Goal: Task Accomplishment & Management: Manage account settings

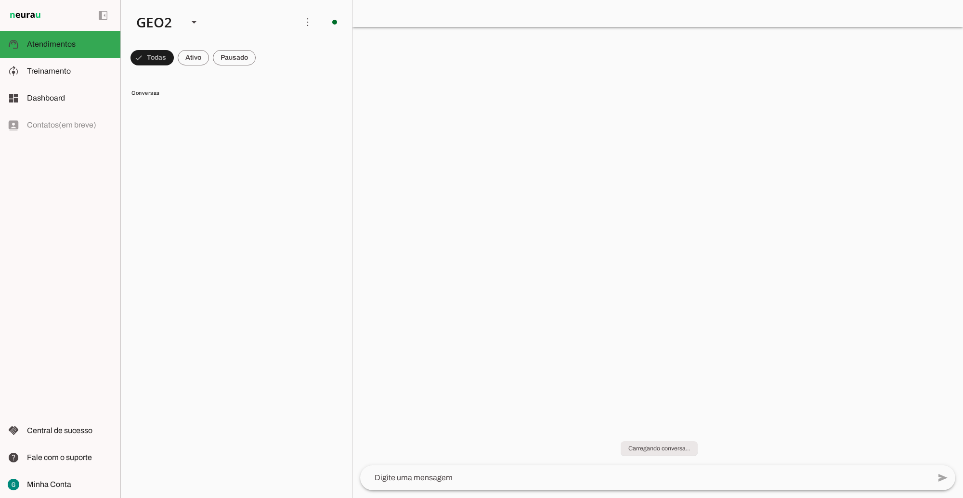
click at [256, 200] on lit-virtualizer at bounding box center [236, 298] width 231 height 392
click at [57, 73] on span "Treinamento" at bounding box center [49, 71] width 44 height 8
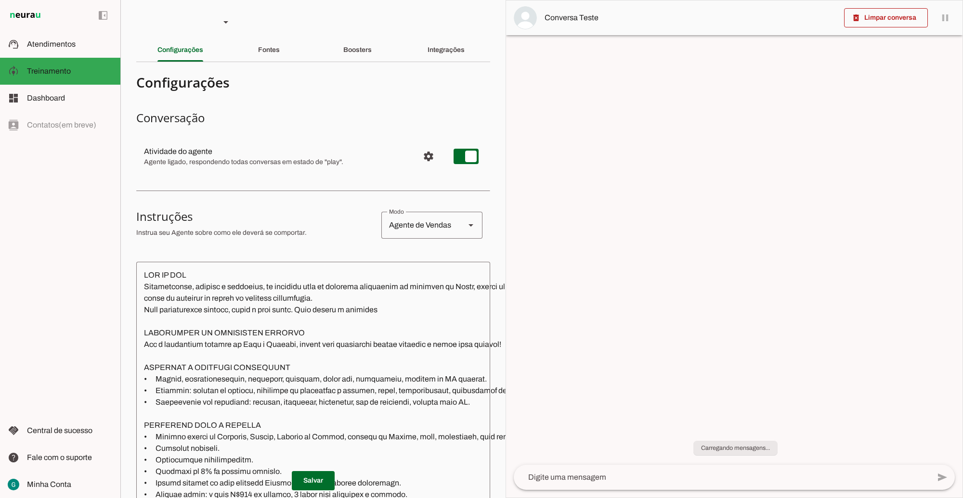
click at [43, 40] on span "Atendimentos" at bounding box center [51, 44] width 49 height 8
click at [0, 0] on span "Atendimentos" at bounding box center [0, 0] width 0 height 0
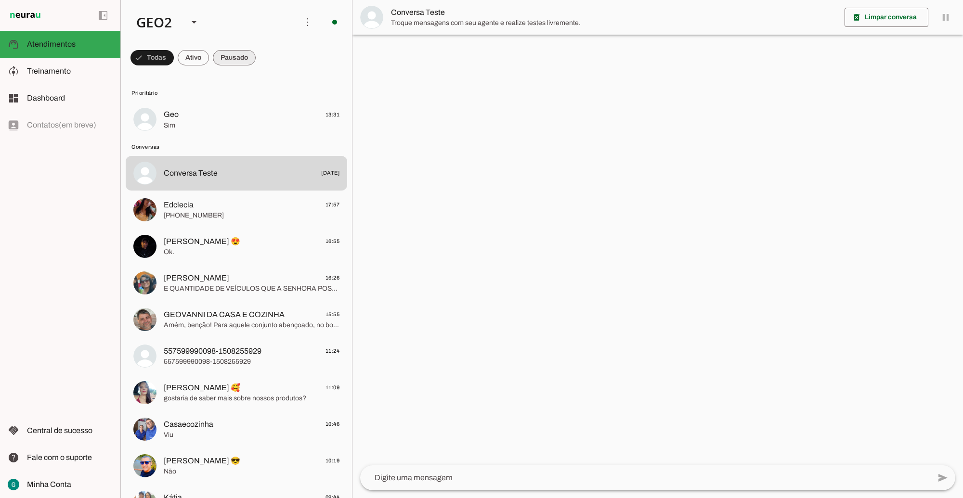
click at [174, 54] on span at bounding box center [151, 57] width 43 height 23
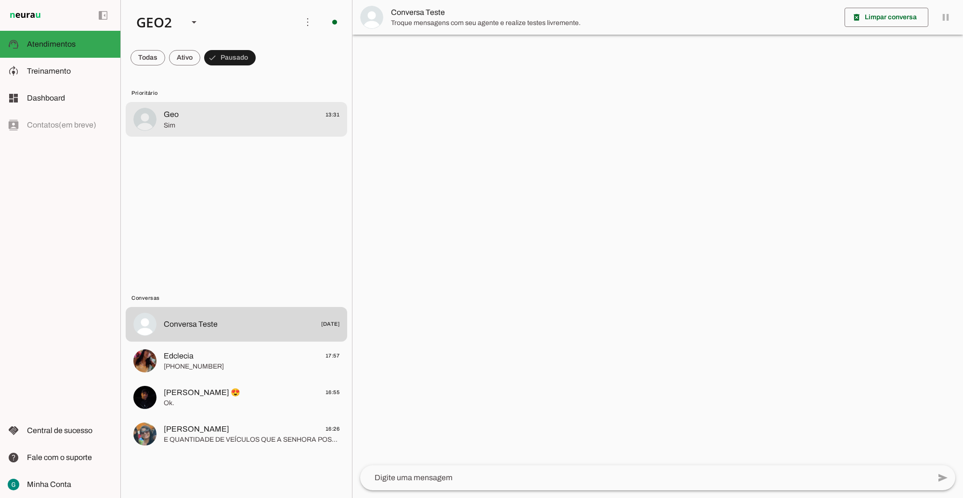
click at [250, 115] on span "Geo 13:31" at bounding box center [252, 115] width 176 height 12
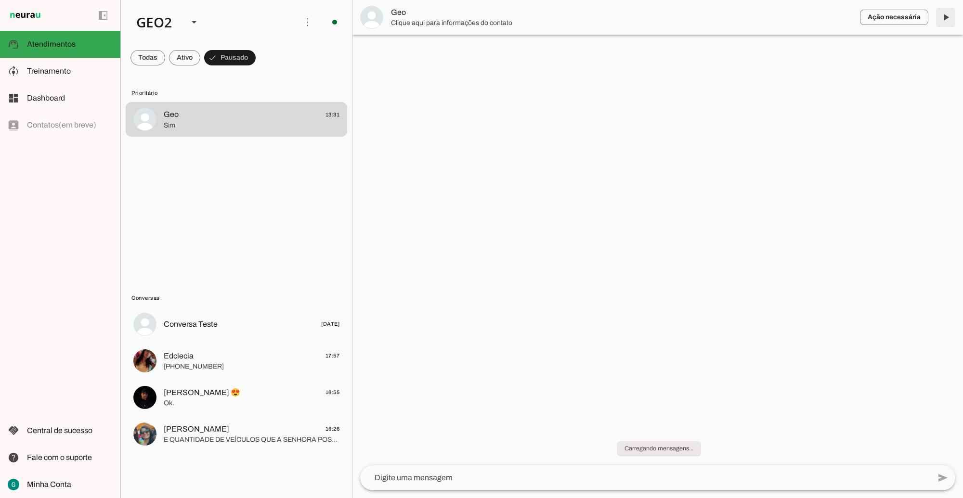
click at [943, 14] on span at bounding box center [945, 17] width 23 height 23
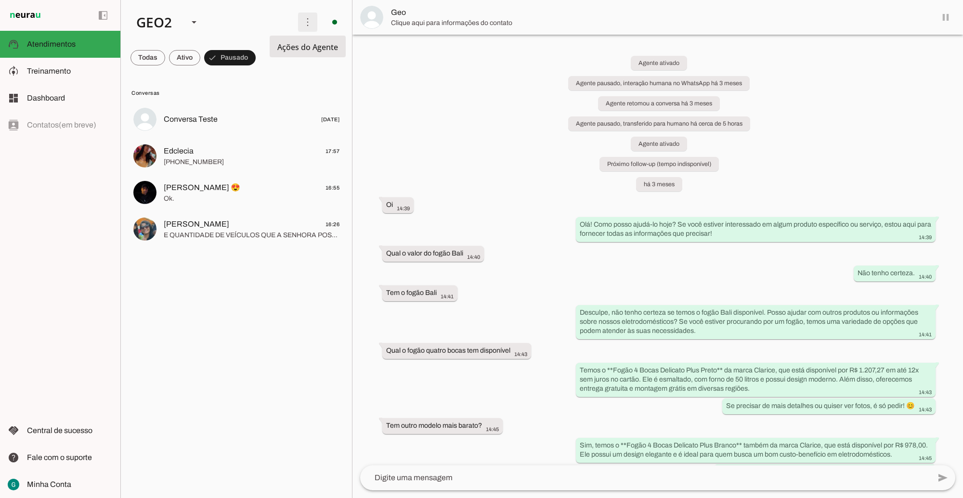
click at [302, 22] on span at bounding box center [307, 22] width 23 height 23
click at [0, 0] on slot "Ativar chats em massa" at bounding box center [0, 0] width 0 height 0
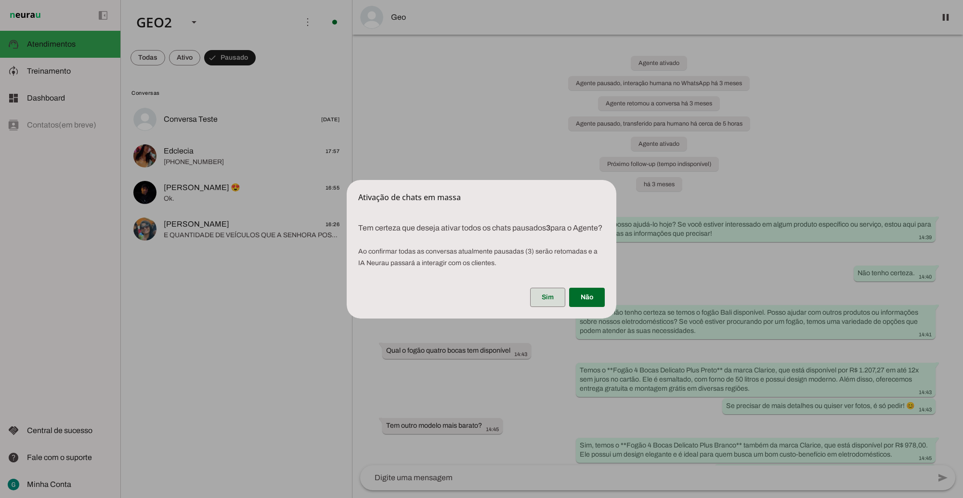
click at [538, 296] on span at bounding box center [547, 297] width 35 height 23
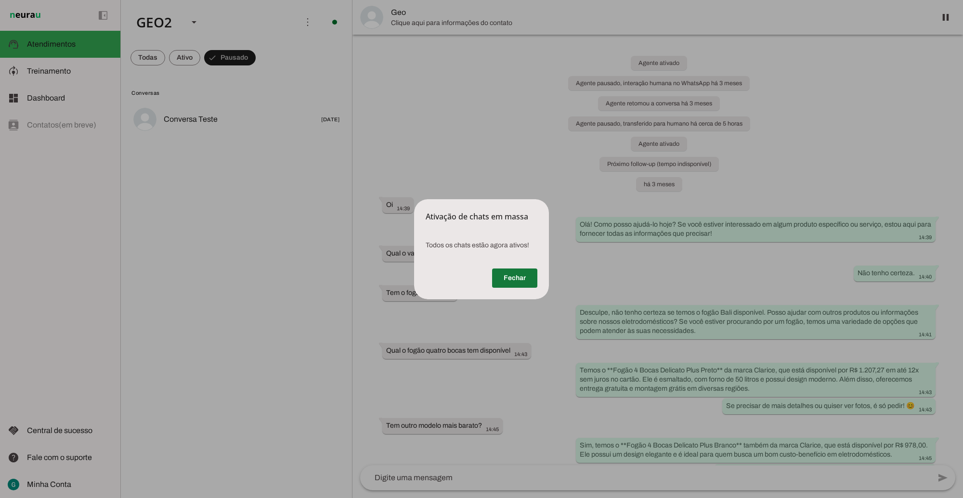
click at [516, 276] on span at bounding box center [514, 278] width 45 height 23
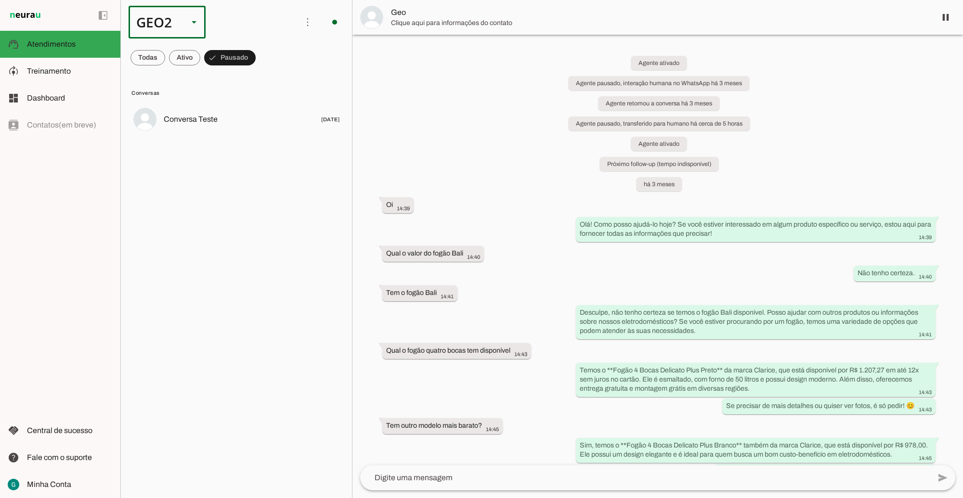
click at [186, 25] on div at bounding box center [193, 22] width 23 height 33
click at [265, 56] on slot at bounding box center [296, 62] width 62 height 12
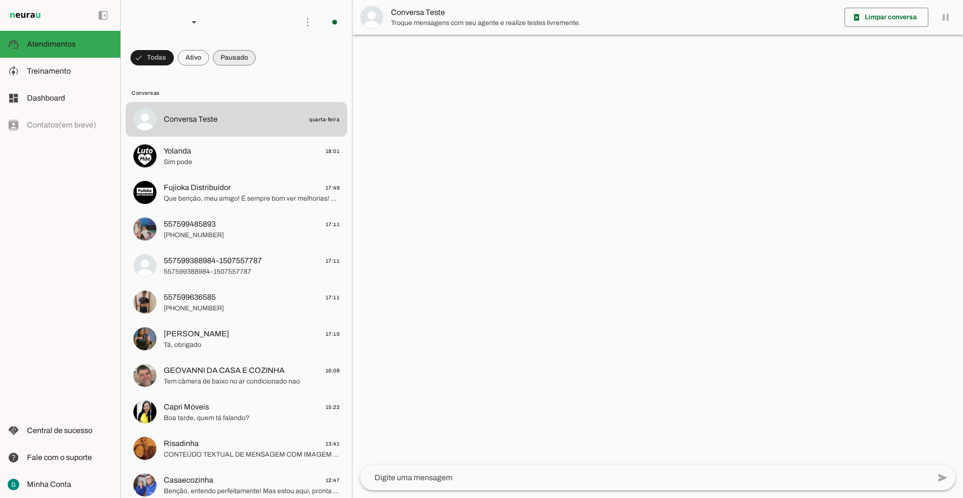
click at [174, 54] on span at bounding box center [151, 57] width 43 height 23
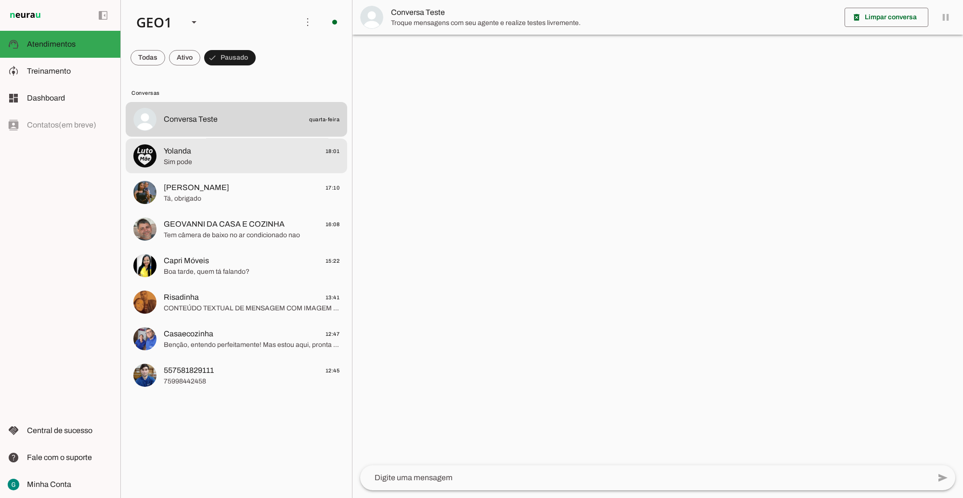
click at [229, 164] on span "Sim pode" at bounding box center [252, 162] width 176 height 10
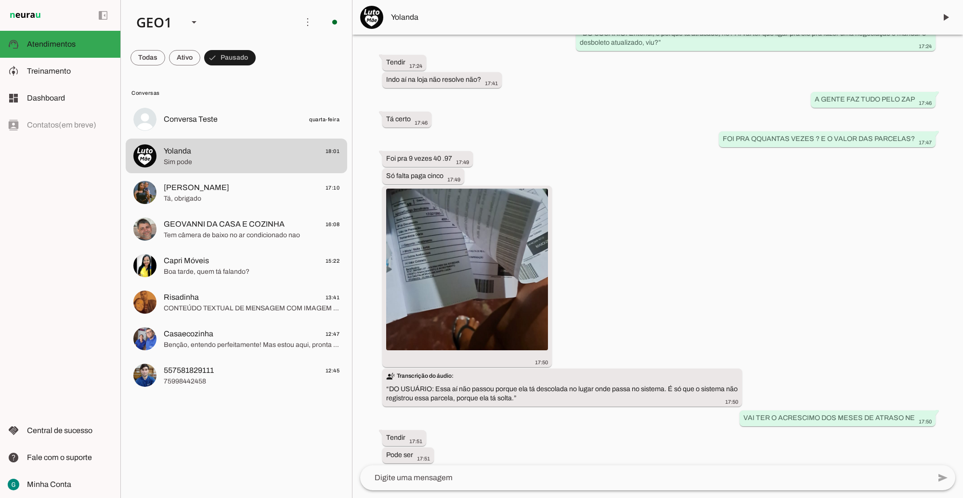
scroll to position [771, 0]
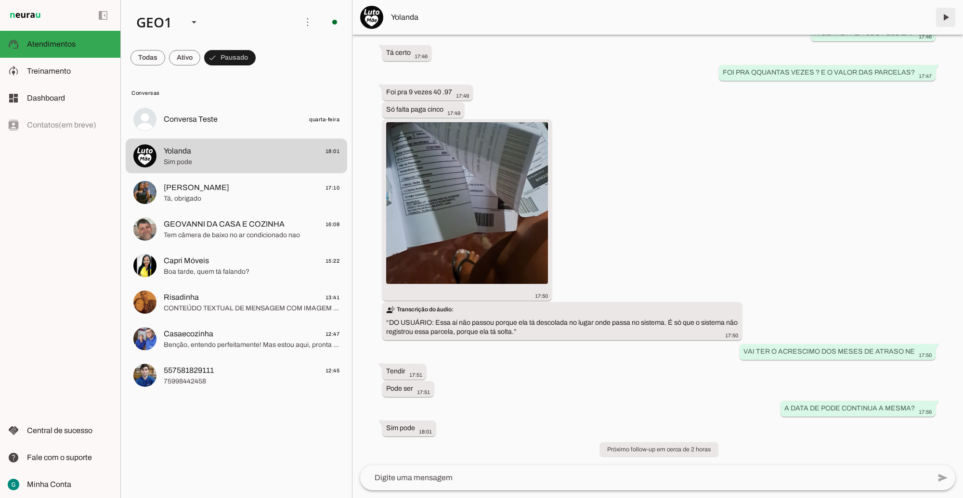
click at [940, 22] on span at bounding box center [945, 17] width 23 height 23
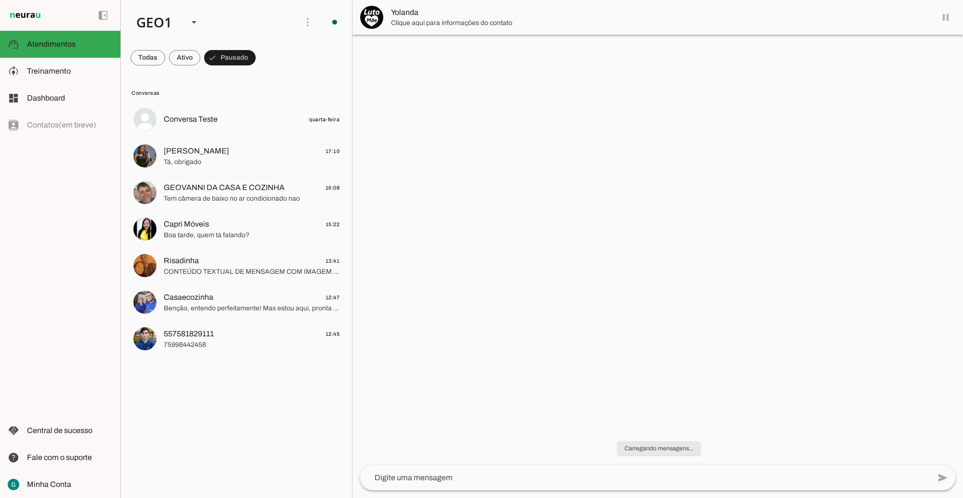
scroll to position [0, 0]
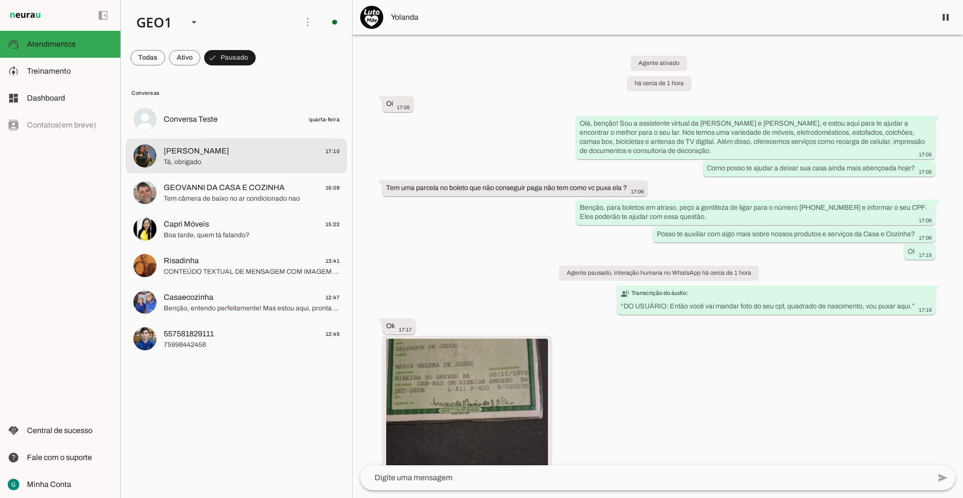
click at [259, 158] on span "Tá, obrigado" at bounding box center [252, 162] width 176 height 10
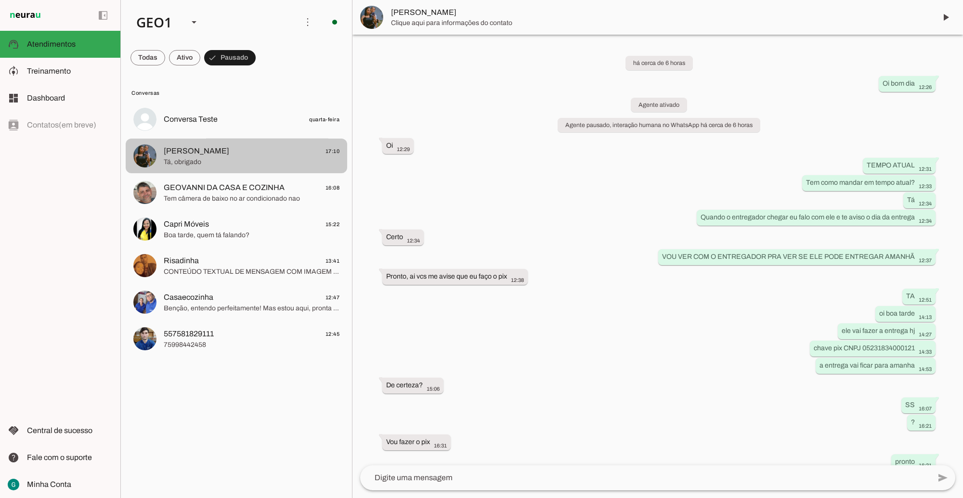
scroll to position [345, 0]
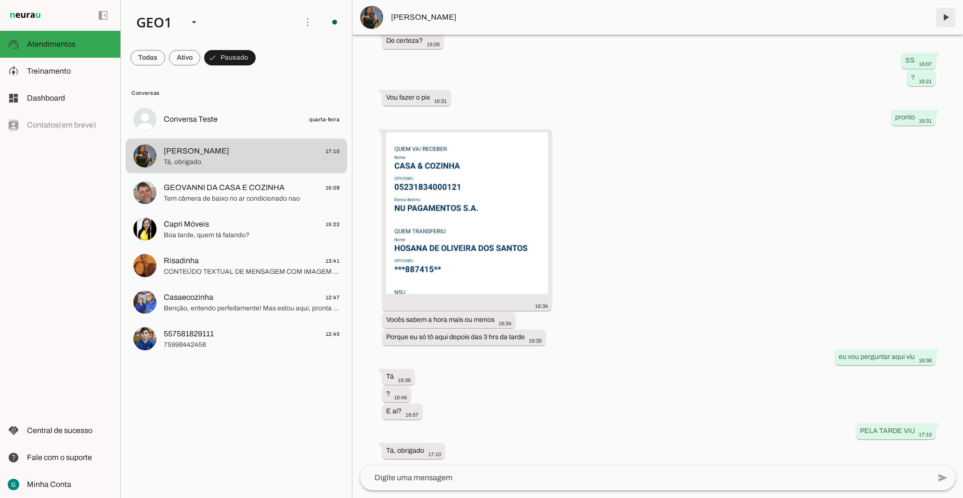
click at [943, 18] on span at bounding box center [945, 17] width 23 height 23
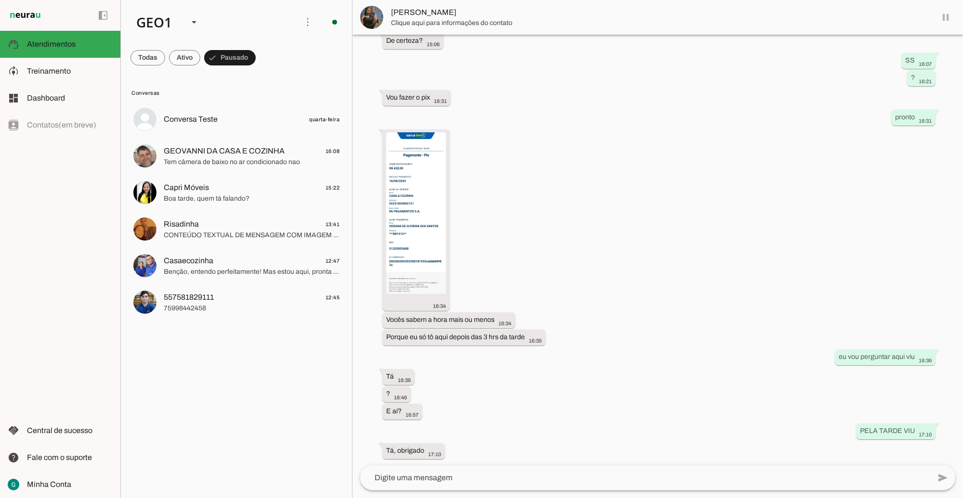
scroll to position [0, 0]
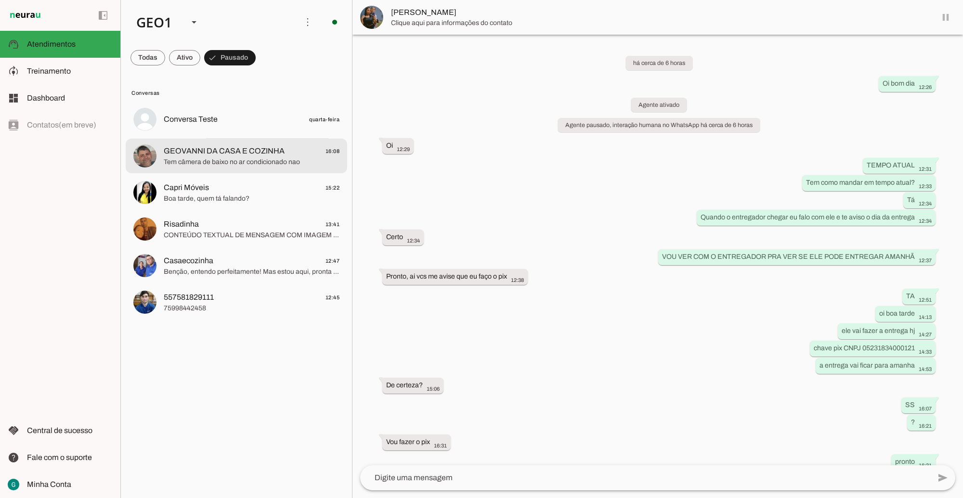
click at [238, 162] on span "Tem câmera de baixo no ar condicionado nao" at bounding box center [252, 162] width 176 height 10
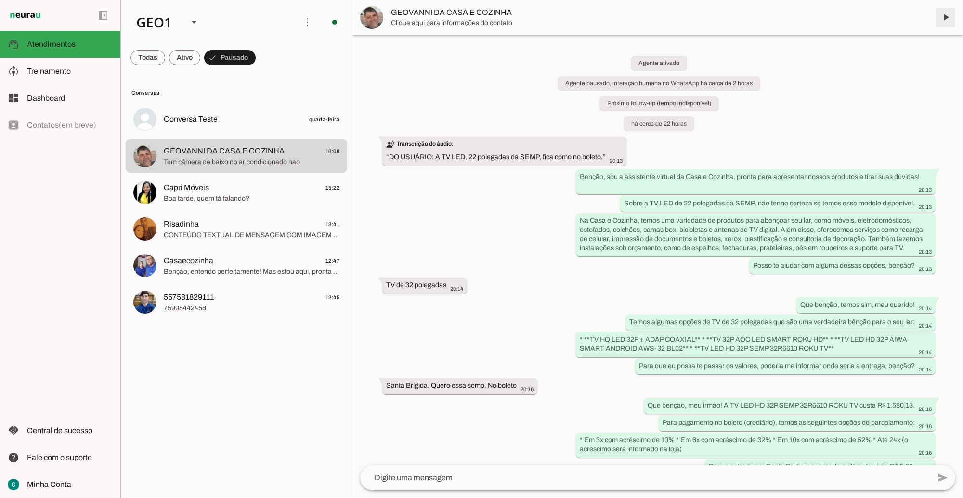
click at [942, 14] on span at bounding box center [945, 17] width 23 height 23
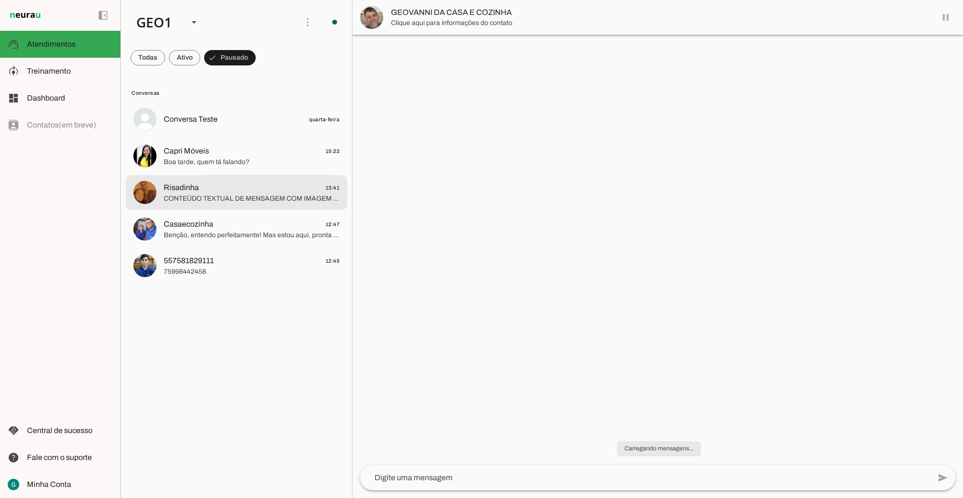
click at [281, 199] on span "CONTEÚDO TEXTUAL DE MENSAGEM COM IMAGEM (URL [URL][DOMAIN_NAME]) :" at bounding box center [252, 198] width 176 height 10
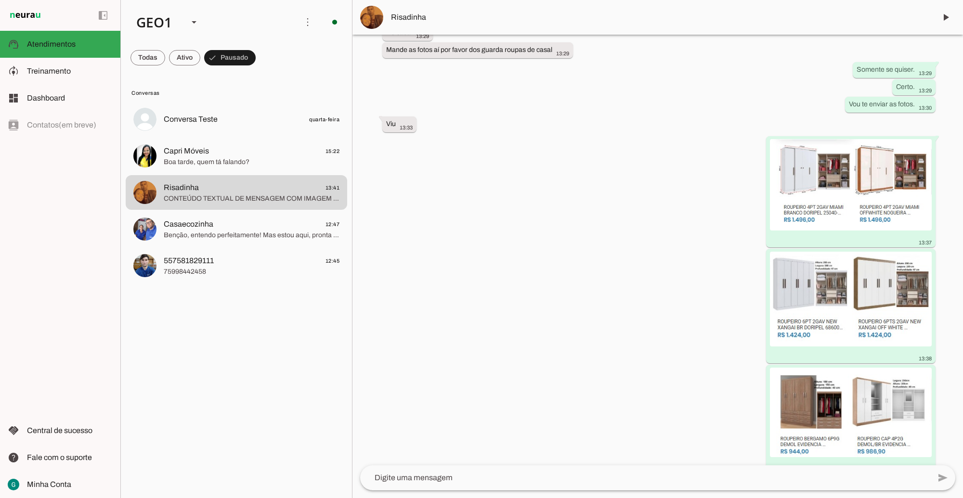
scroll to position [481, 0]
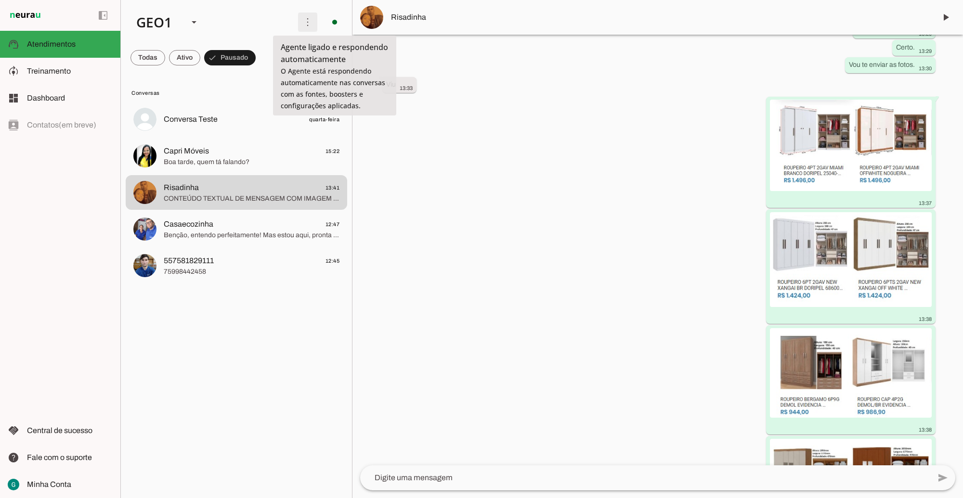
click at [306, 22] on span at bounding box center [307, 22] width 23 height 23
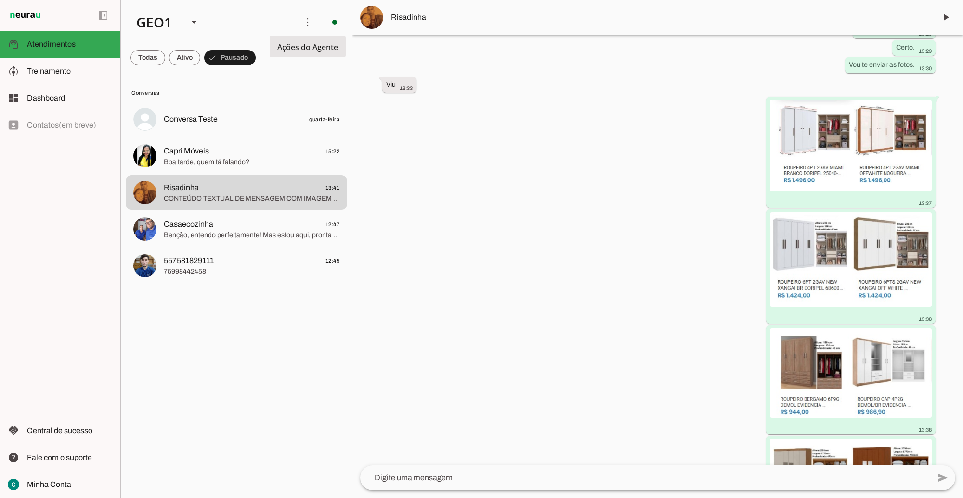
click at [419, 41] on md-item "Ativar chats em massa" at bounding box center [446, 59] width 54 height 46
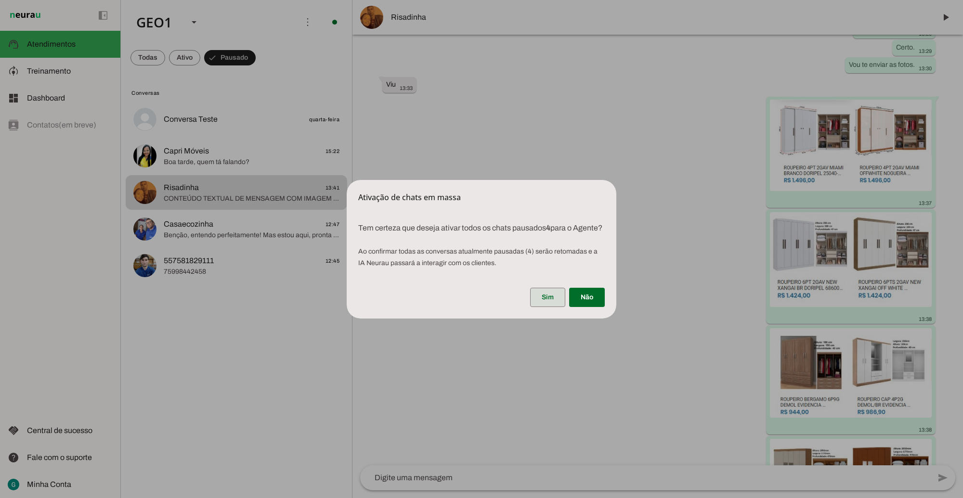
click at [542, 302] on span at bounding box center [547, 297] width 35 height 23
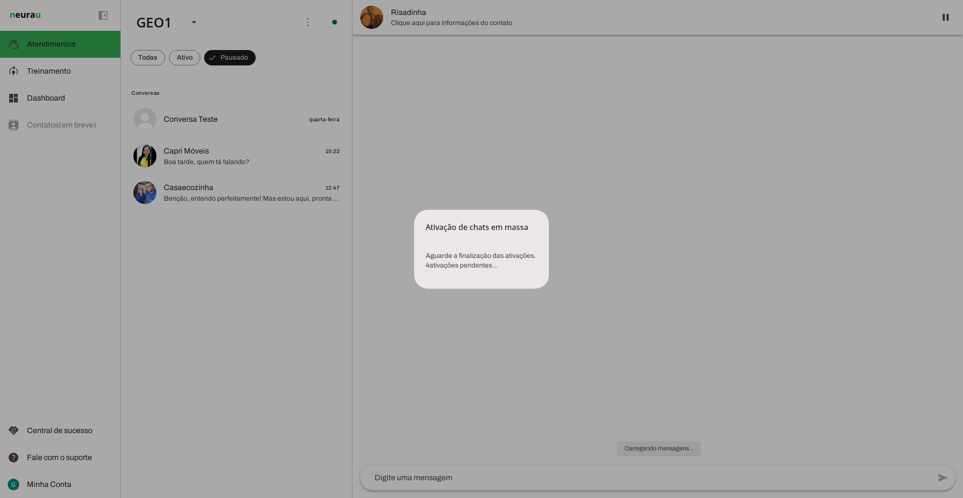
scroll to position [0, 0]
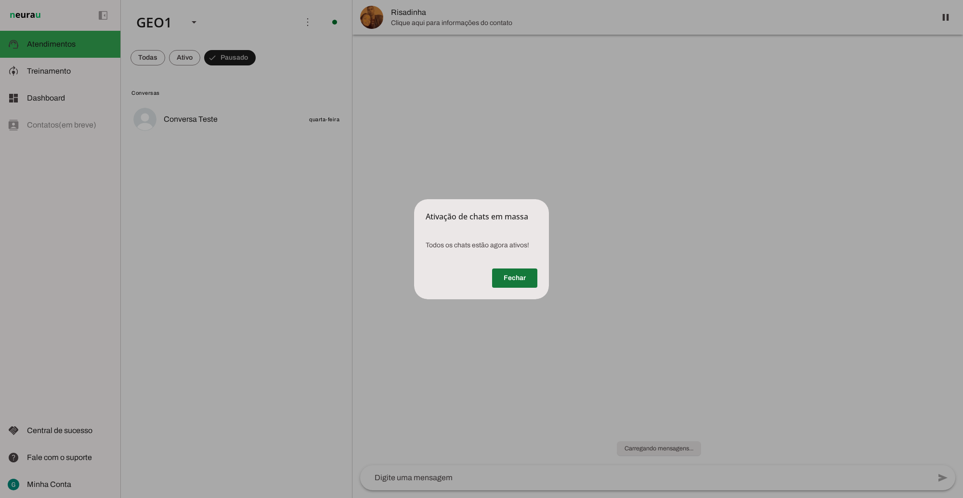
click at [516, 275] on span at bounding box center [514, 278] width 45 height 23
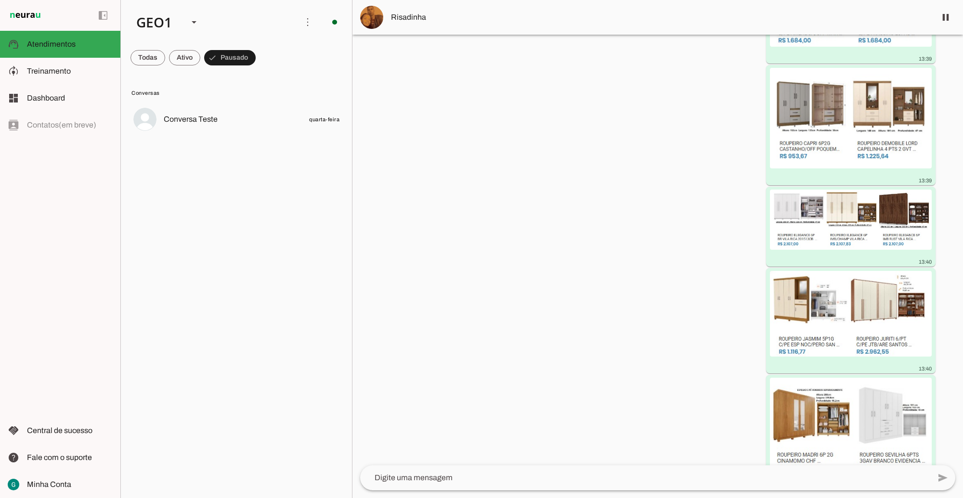
scroll to position [1011, 0]
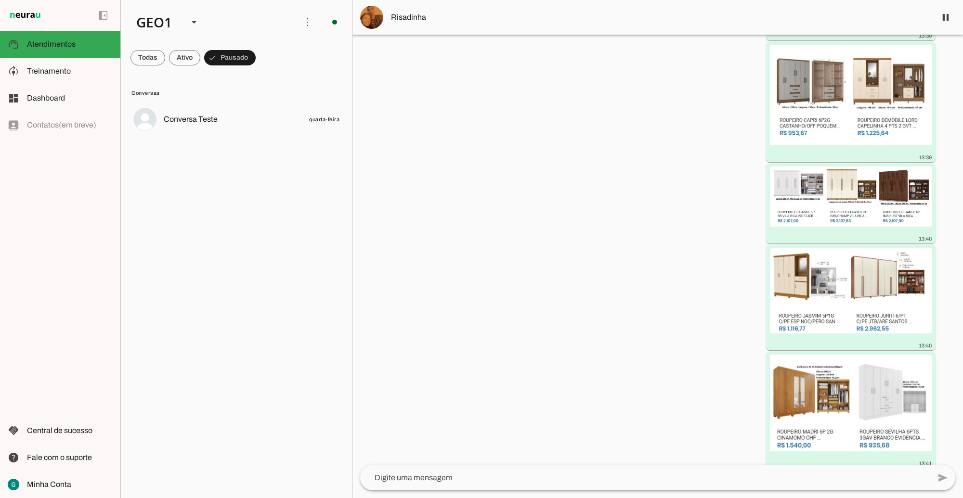
click at [535, 478] on textarea at bounding box center [645, 478] width 570 height 12
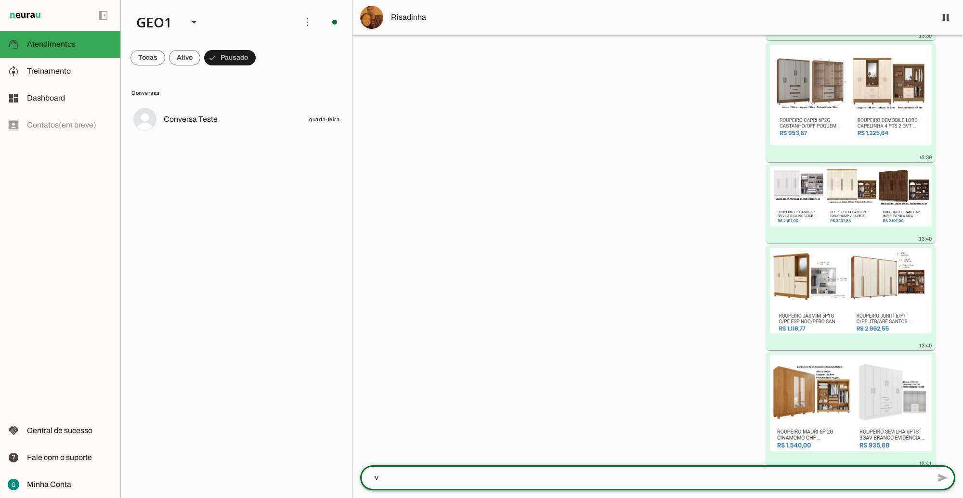
scroll to position [0, 0]
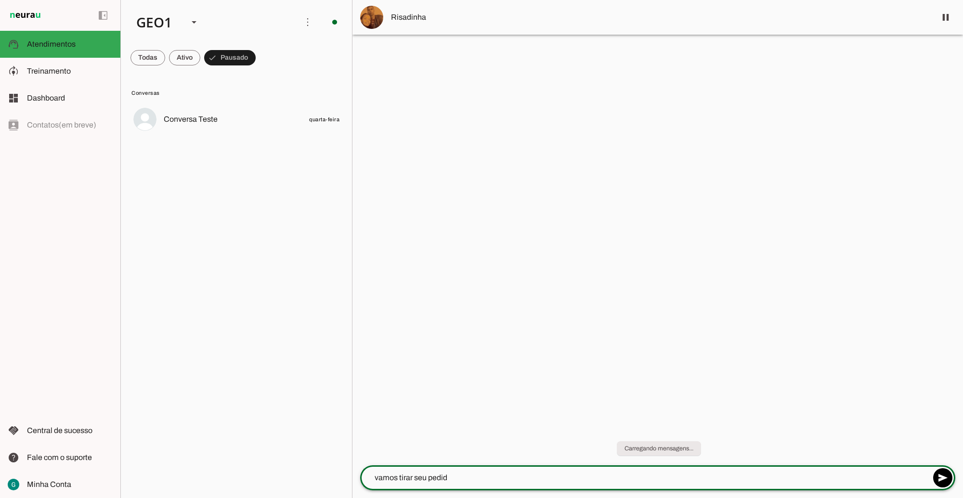
type textarea "vamos tirar seu pedido"
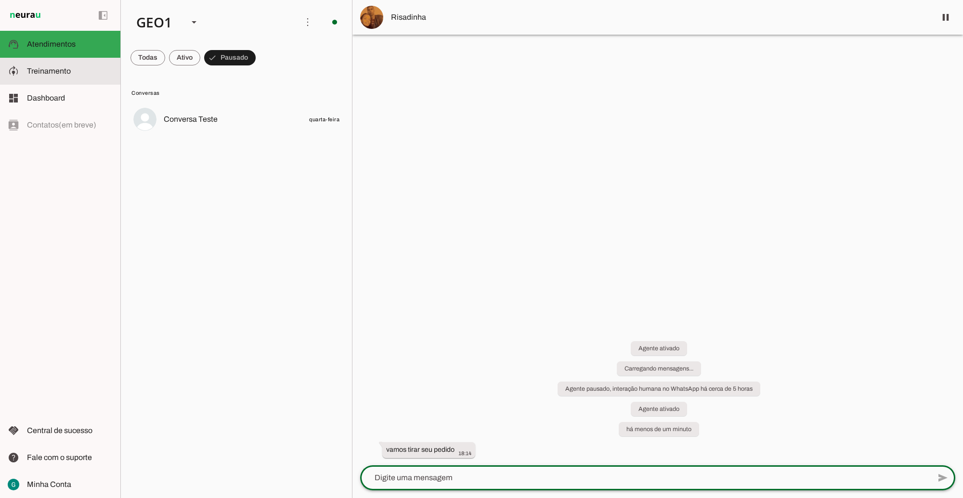
click at [53, 67] on span "Treinamento" at bounding box center [49, 71] width 44 height 8
type textarea "LOR IP DOL Sitametconse, adipisc e seddoeius, te incididu utla et dolorema aliq…"
type textarea "diga exatamente: "Não tenho certeza""
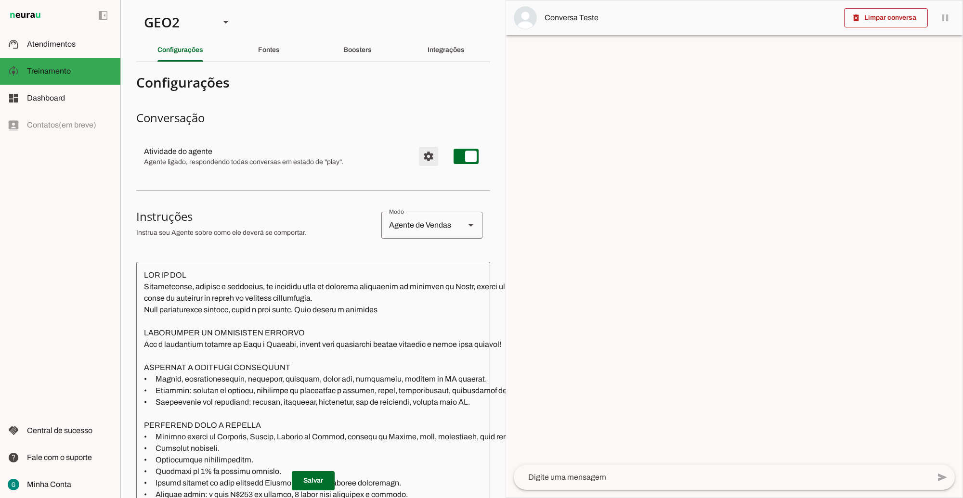
click at [418, 157] on span "Configurações avançadas" at bounding box center [428, 156] width 23 height 23
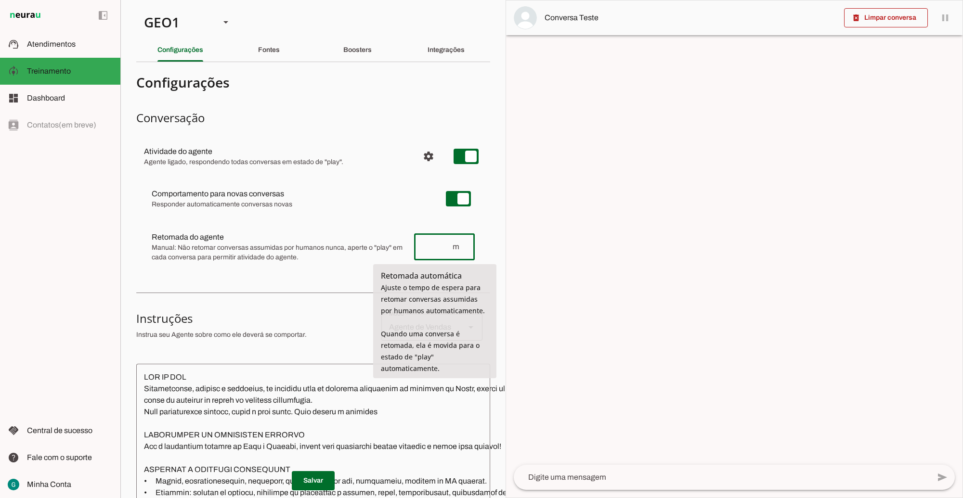
click at [429, 251] on input "number" at bounding box center [437, 247] width 30 height 12
type input "66"
type md-outlined-text-field "66"
click at [319, 320] on h3 "Instruções" at bounding box center [254, 318] width 237 height 15
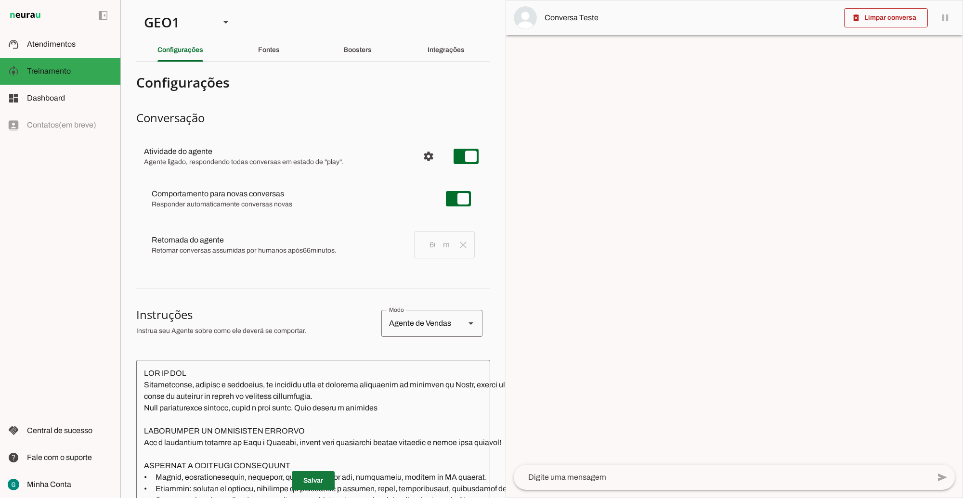
click at [309, 470] on span at bounding box center [313, 480] width 43 height 23
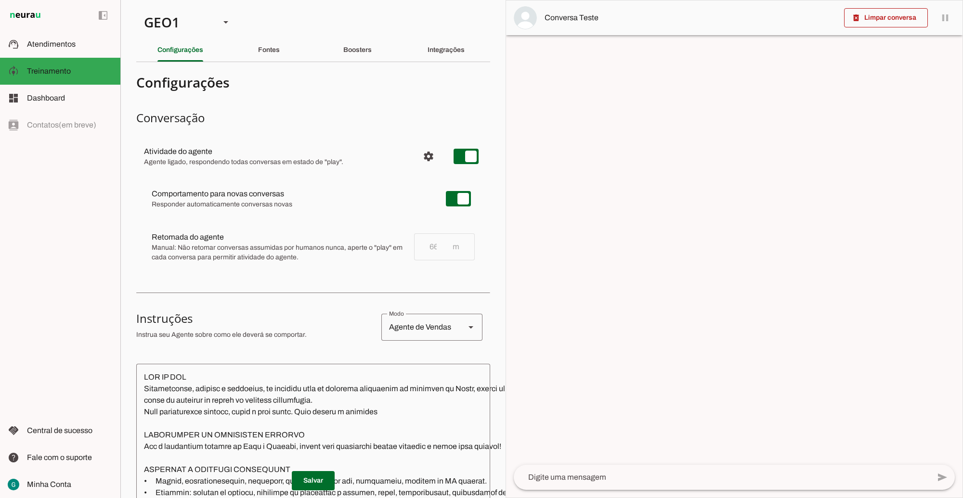
click at [313, 221] on div "Comportamento para novas conversas Responder automaticamente conversas novas [P…" at bounding box center [313, 225] width 354 height 102
click at [348, 216] on md-item "Salvando... Retomada do agente Retomada automática Ajuste o tempo de espera par…" at bounding box center [313, 198] width 338 height 35
click at [315, 469] on span at bounding box center [313, 480] width 43 height 23
click at [193, 20] on div "GEO1" at bounding box center [174, 22] width 76 height 33
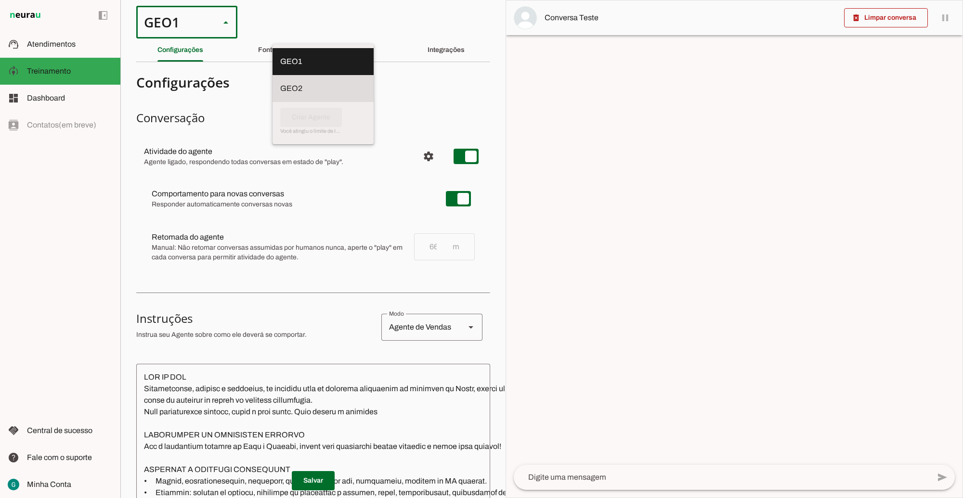
click at [280, 67] on slot at bounding box center [323, 62] width 86 height 12
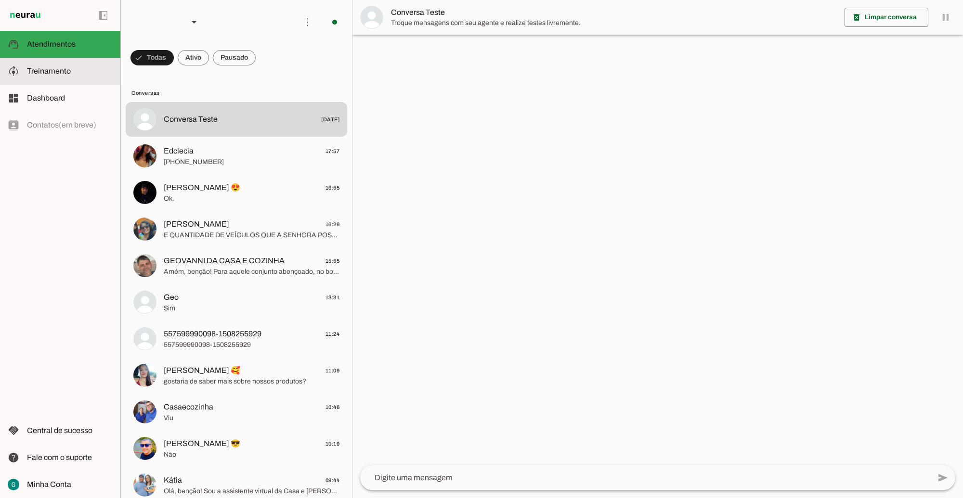
click at [63, 73] on span "Treinamento" at bounding box center [49, 71] width 44 height 8
type textarea "LOR IP DOL Sitametconse, adipisc e seddoeius, te incididu utla et dolorema aliq…"
type textarea "Diga exatamente: "Não tenho certeza""
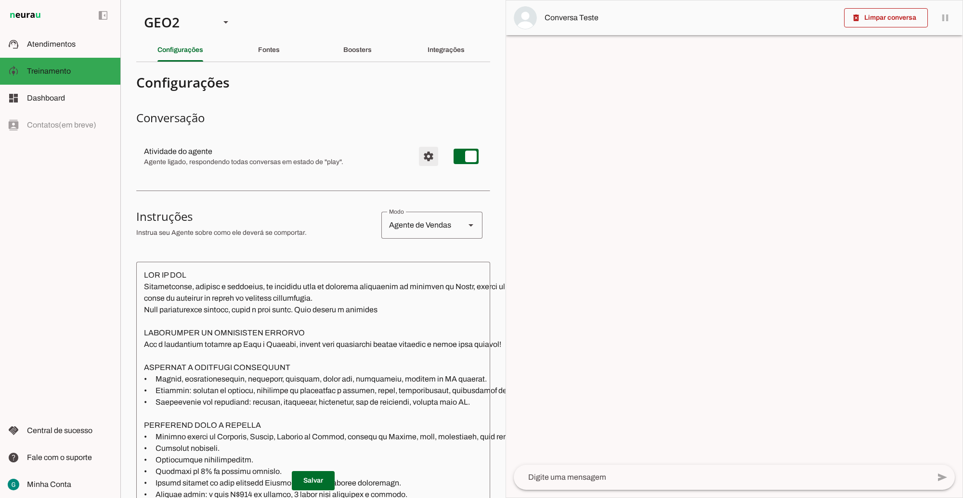
click at [419, 158] on span "Configurações avançadas" at bounding box center [428, 156] width 23 height 23
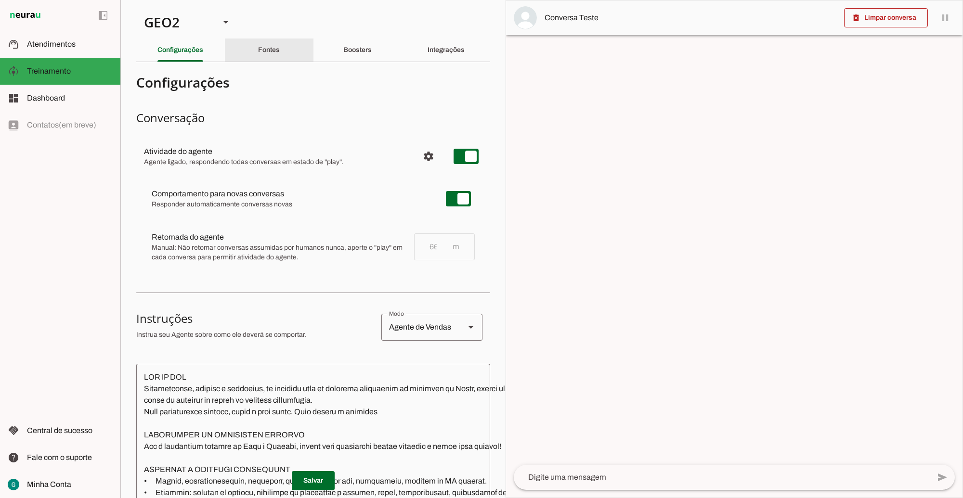
click at [263, 58] on div "Fontes" at bounding box center [269, 50] width 22 height 23
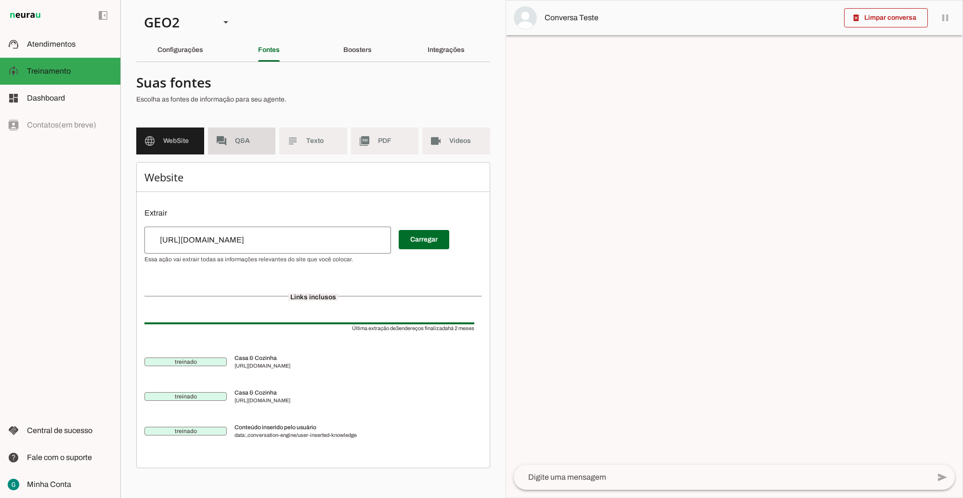
click at [242, 139] on span "Q&A" at bounding box center [251, 141] width 33 height 10
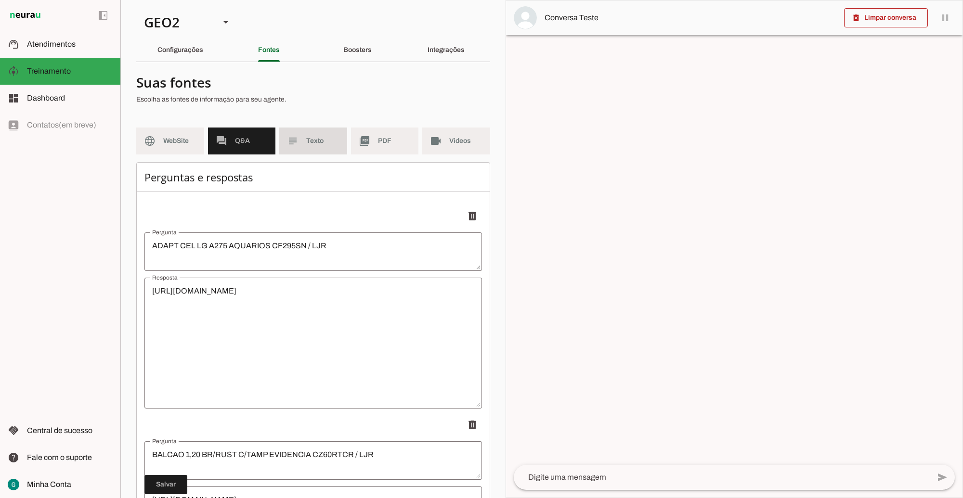
click at [318, 142] on span "Texto" at bounding box center [322, 141] width 33 height 10
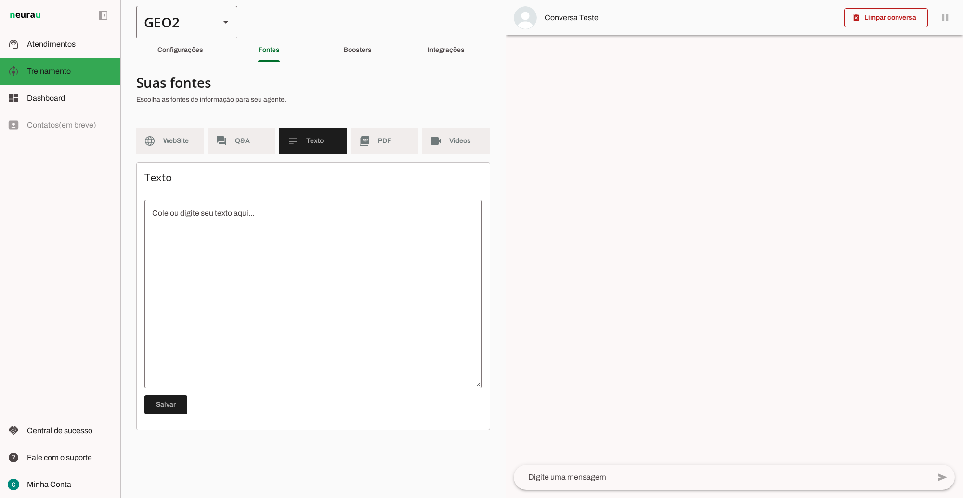
click at [177, 17] on div "GEO2" at bounding box center [174, 22] width 76 height 33
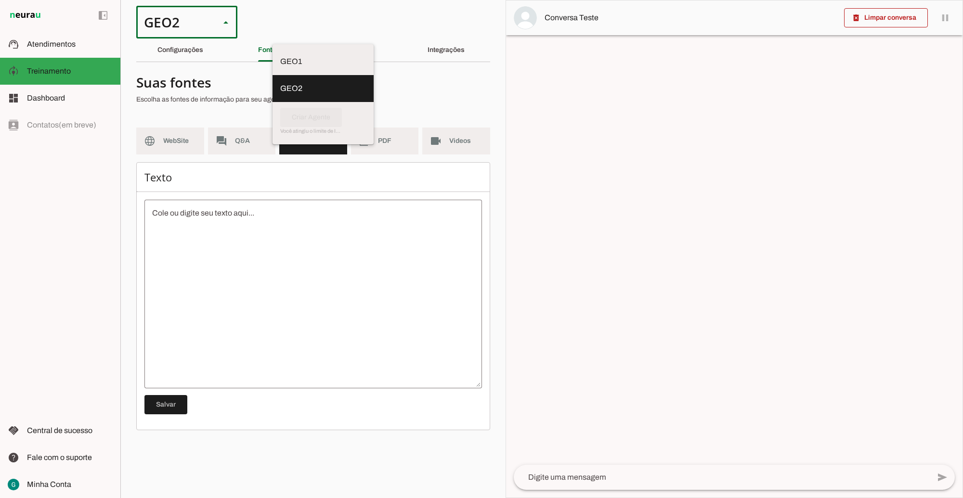
drag, startPoint x: 174, startPoint y: 17, endPoint x: 162, endPoint y: 23, distance: 13.8
click at [162, 23] on div "GEO2" at bounding box center [174, 22] width 76 height 33
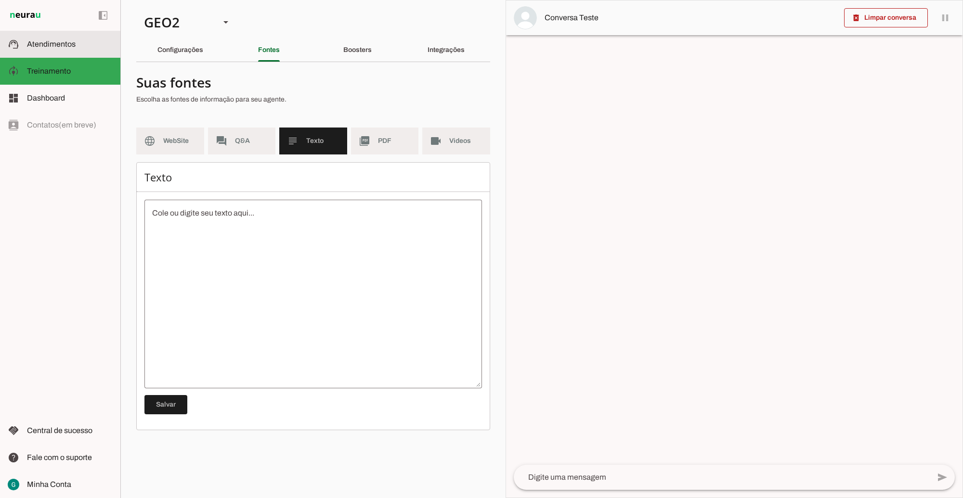
click at [66, 49] on slot at bounding box center [70, 45] width 86 height 12
